Goal: Navigation & Orientation: Find specific page/section

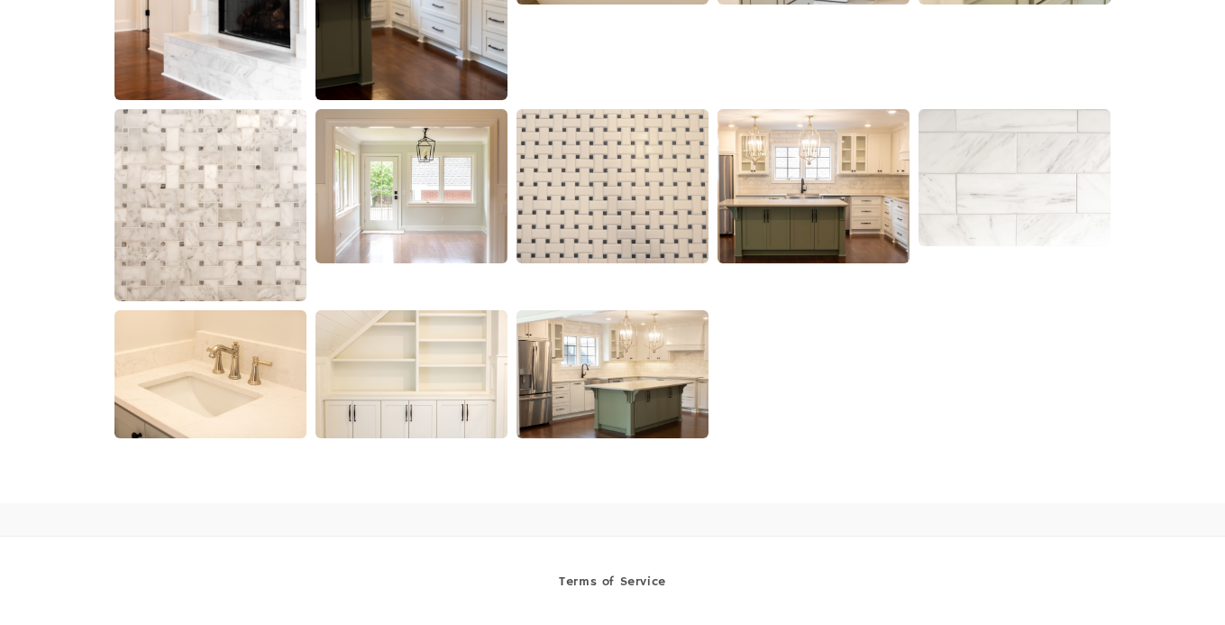
scroll to position [2275, 0]
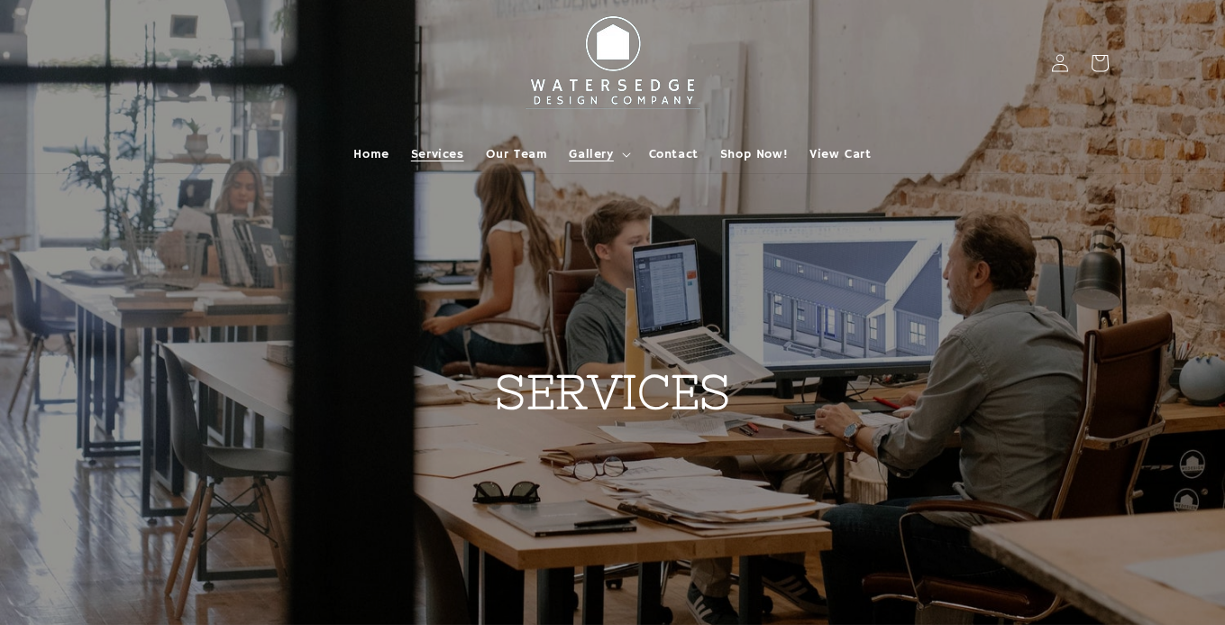
click at [601, 165] on summary "Gallery" at bounding box center [597, 154] width 79 height 38
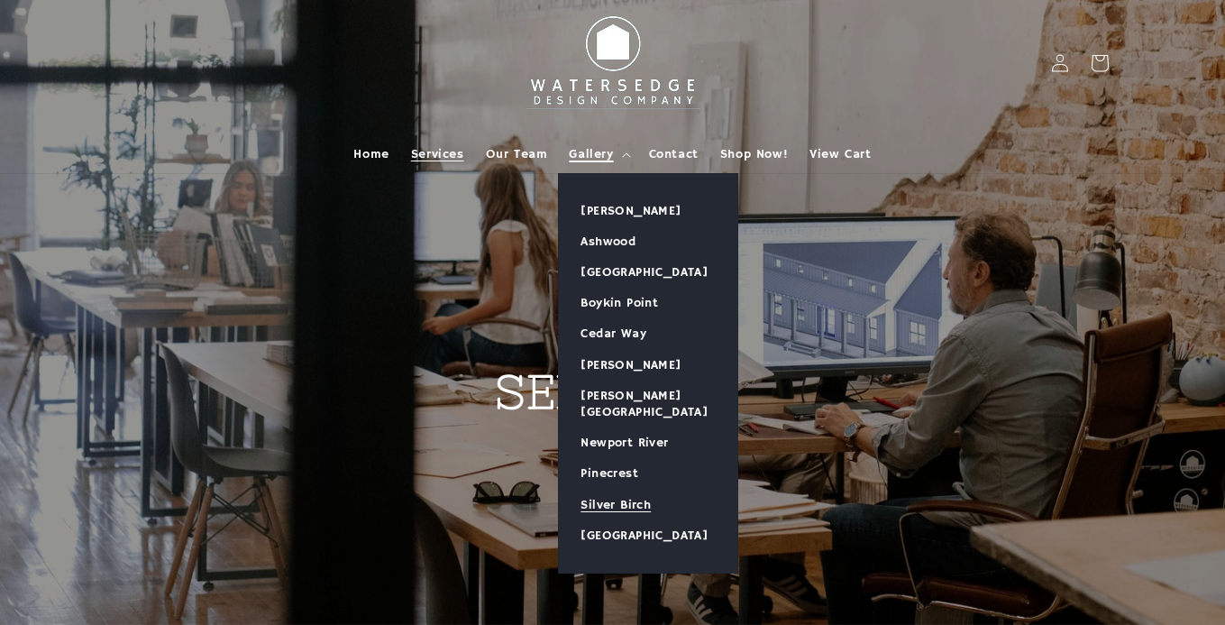
click at [613, 489] on link "Silver Birch" at bounding box center [648, 504] width 178 height 31
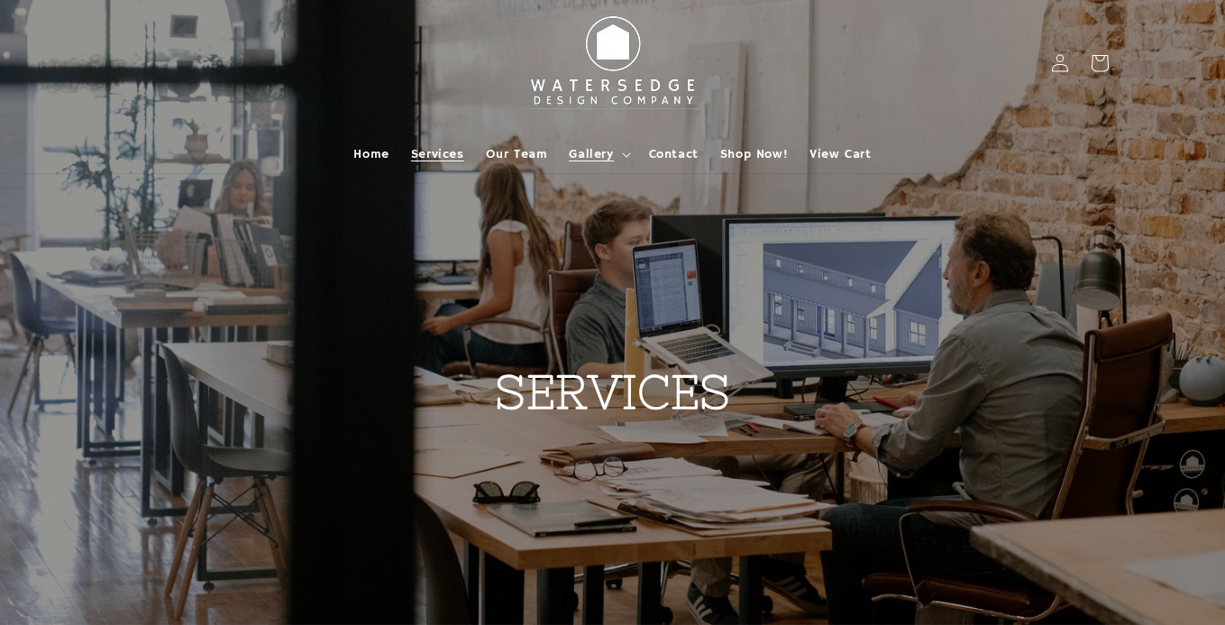
click at [605, 149] on span "Gallery" at bounding box center [591, 154] width 44 height 16
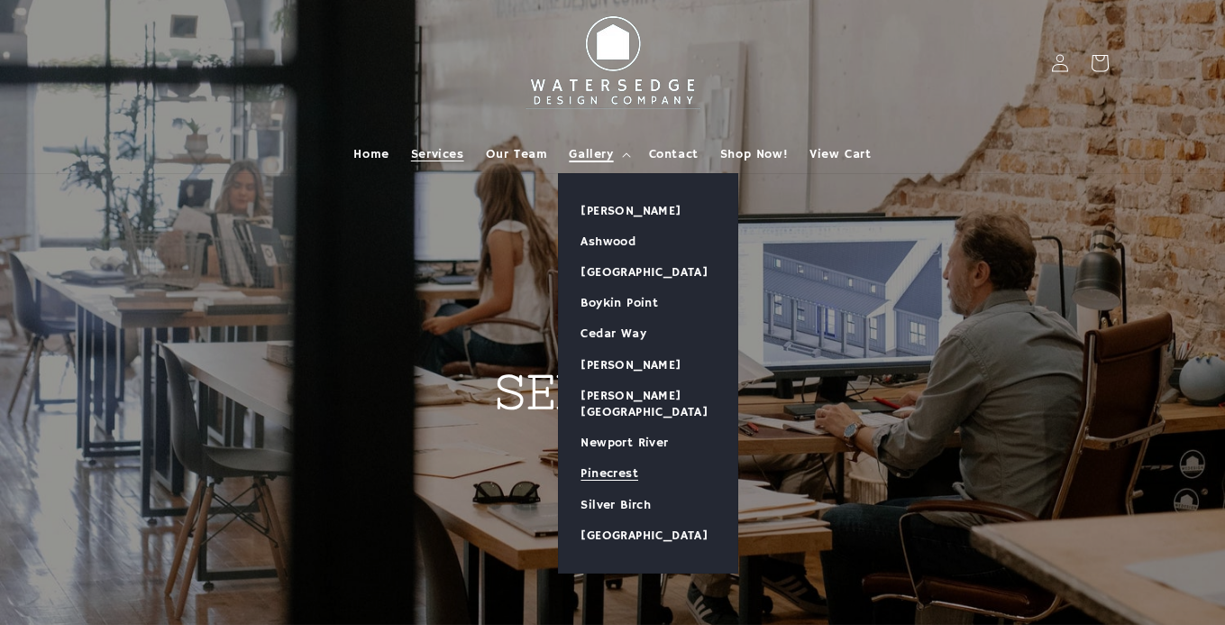
click at [620, 460] on link "Pinecrest" at bounding box center [648, 473] width 178 height 31
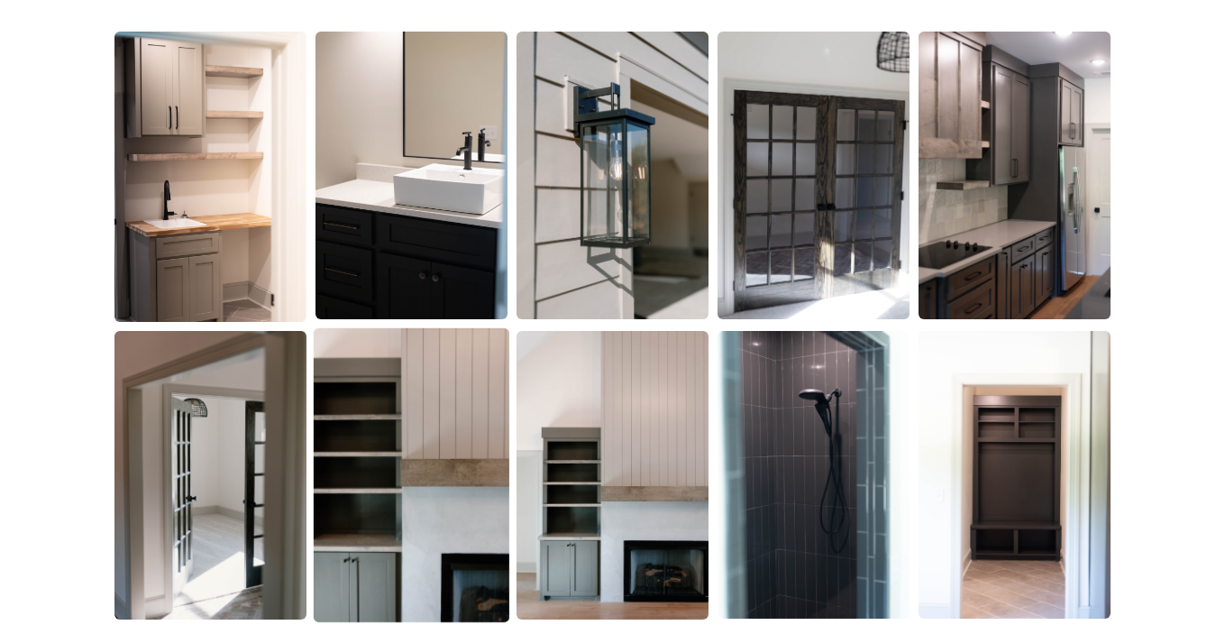
scroll to position [1744, 0]
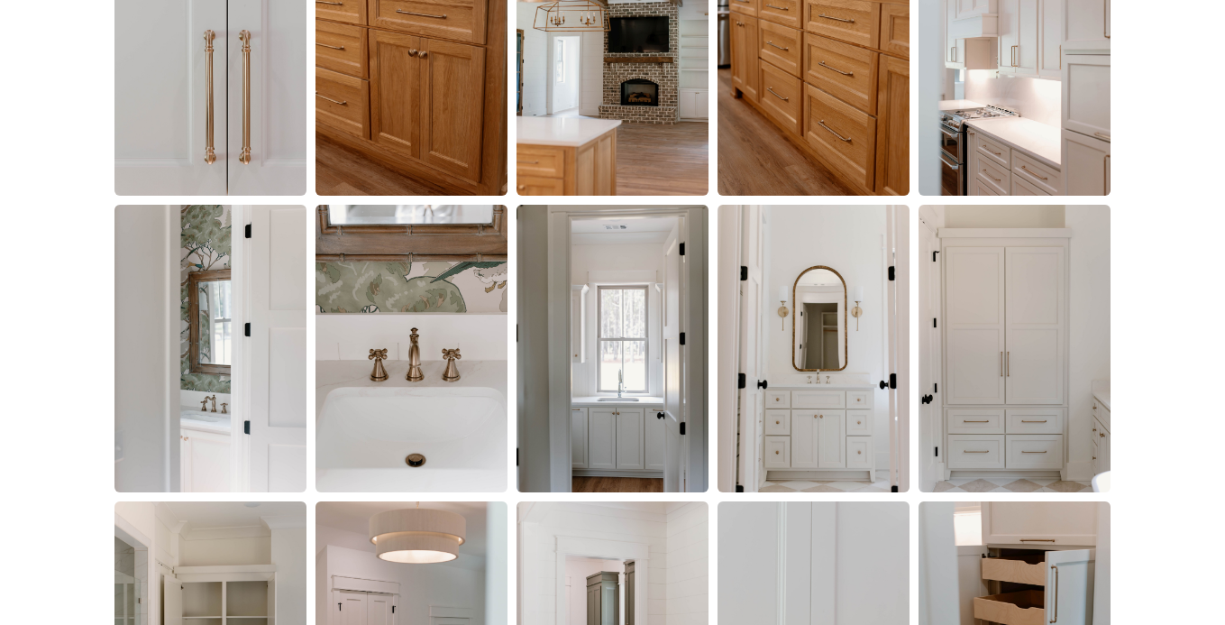
scroll to position [2215, 0]
